Goal: Book appointment/travel/reservation

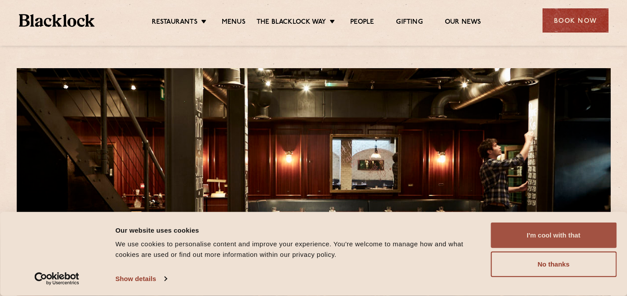
click at [548, 232] on button "I'm cool with that" at bounding box center [553, 236] width 126 height 26
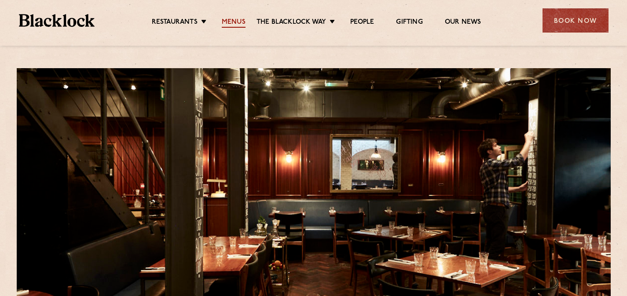
click at [241, 23] on link "Menus" at bounding box center [234, 23] width 24 height 10
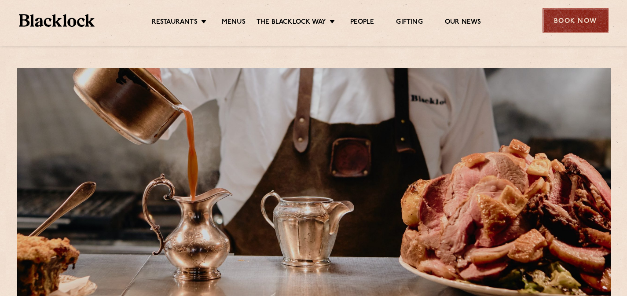
click at [553, 24] on div "Book Now" at bounding box center [575, 20] width 66 height 24
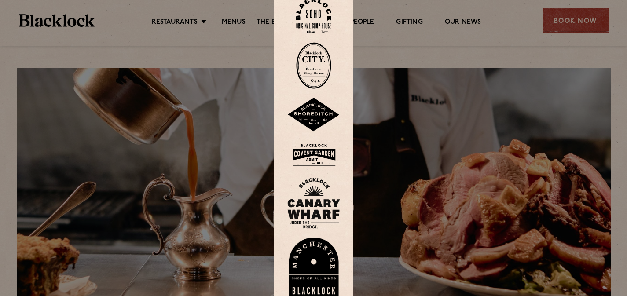
click at [322, 10] on img at bounding box center [313, 16] width 35 height 36
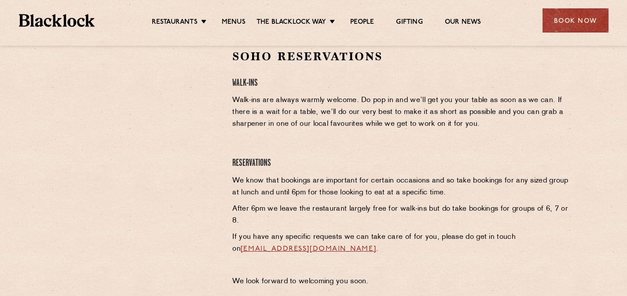
scroll to position [284, 0]
